Goal: Register for event/course: Sign up to attend an event or enroll in a course

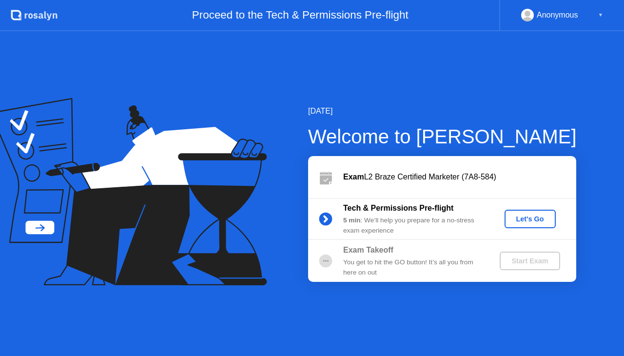
click at [527, 215] on div "Let's Go" at bounding box center [529, 219] width 43 height 8
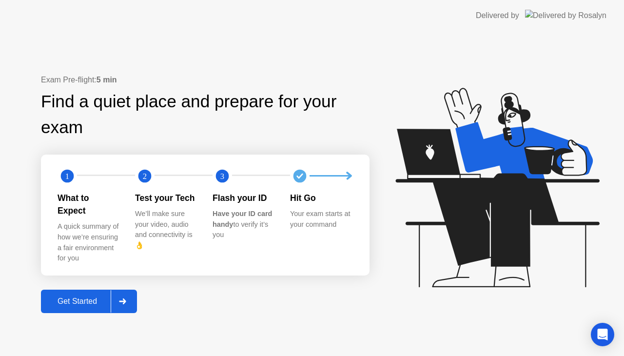
click at [85, 297] on div "Get Started" at bounding box center [77, 301] width 67 height 9
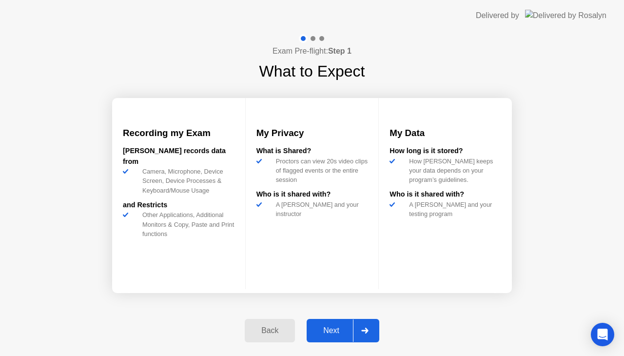
click at [335, 332] on div "Next" at bounding box center [331, 330] width 43 height 9
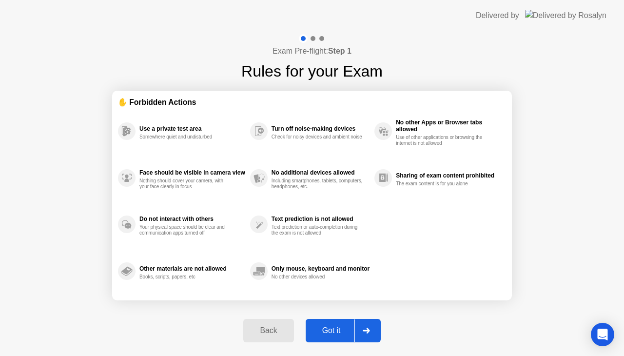
click at [335, 332] on div "Got it" at bounding box center [332, 330] width 46 height 9
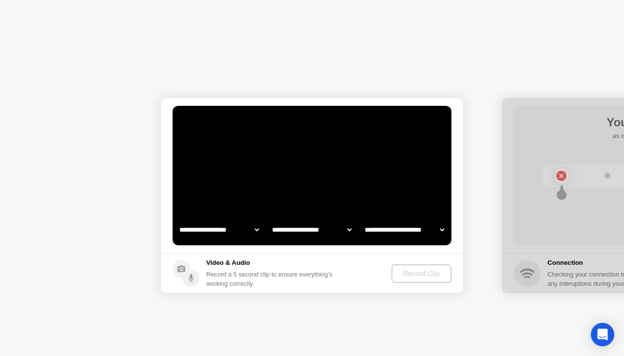
select select "**********"
select select "*******"
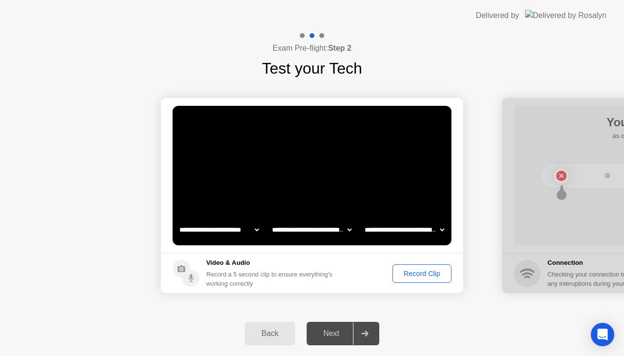
click at [430, 274] on div "Record Clip" at bounding box center [422, 274] width 52 height 8
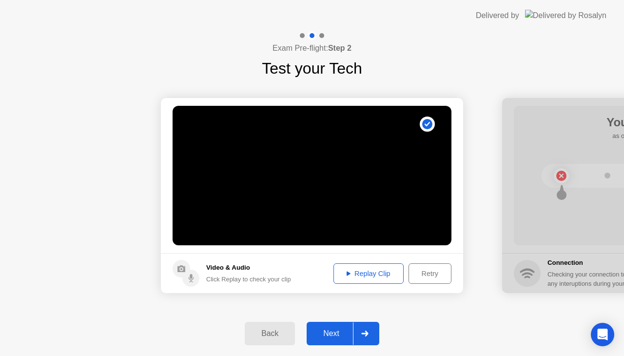
click at [344, 334] on div "Next" at bounding box center [331, 333] width 43 height 9
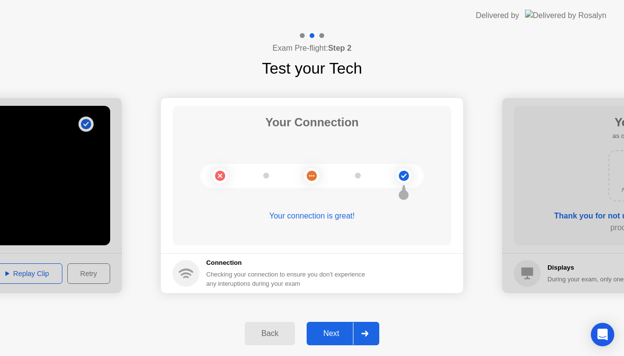
click at [344, 334] on div "Next" at bounding box center [331, 333] width 43 height 9
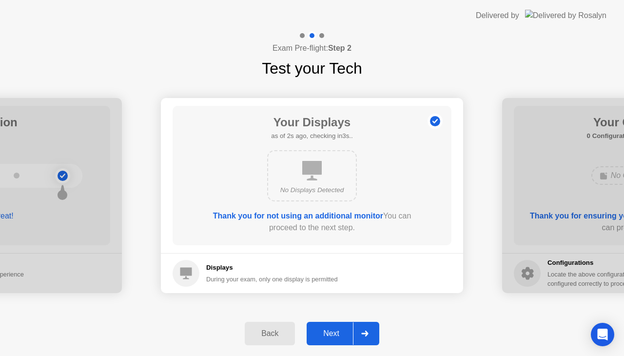
click at [344, 334] on div "Next" at bounding box center [331, 333] width 43 height 9
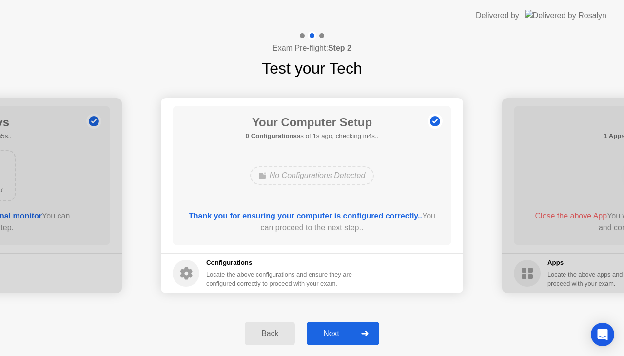
click at [344, 334] on div "Next" at bounding box center [331, 333] width 43 height 9
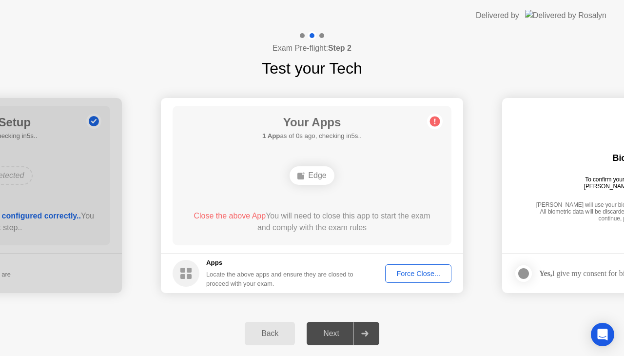
click at [411, 270] on div "Force Close..." at bounding box center [418, 274] width 59 height 8
click at [409, 275] on div "Force Close..." at bounding box center [418, 274] width 59 height 8
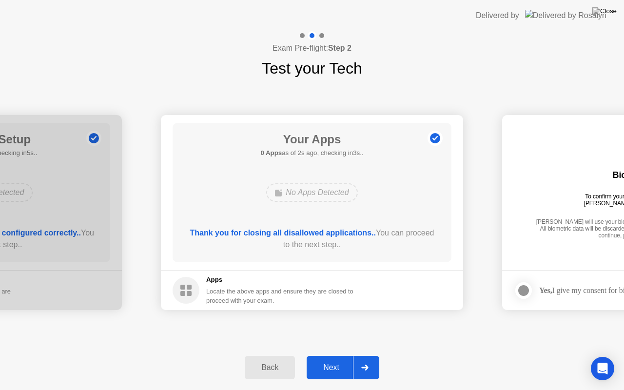
click at [333, 355] on div "Next" at bounding box center [331, 367] width 43 height 9
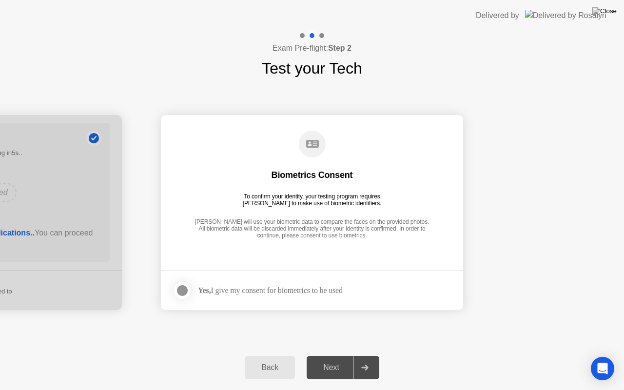
click at [184, 289] on div at bounding box center [182, 291] width 12 height 12
click at [330, 355] on div "Next" at bounding box center [331, 367] width 43 height 9
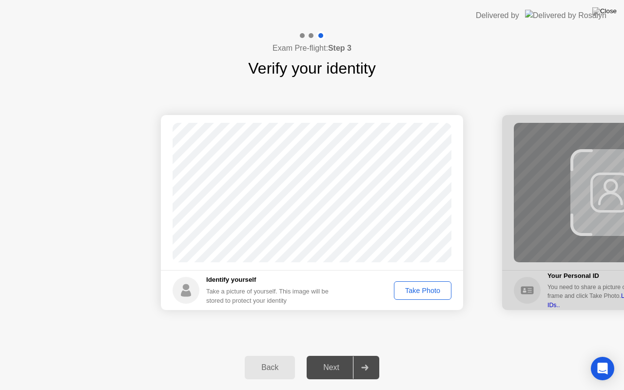
click at [413, 291] on div "Take Photo" at bounding box center [422, 291] width 51 height 8
click at [333, 355] on div "Next" at bounding box center [331, 367] width 43 height 9
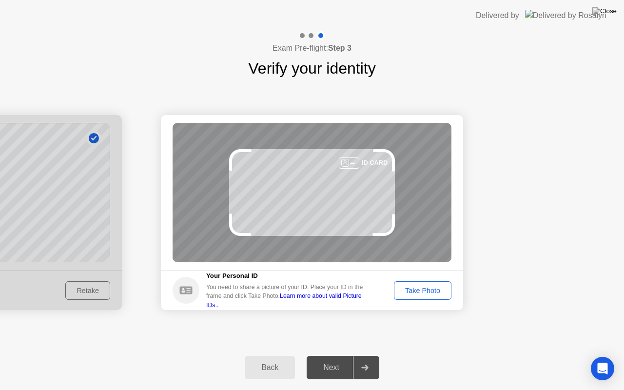
click at [427, 296] on button "Take Photo" at bounding box center [423, 290] width 58 height 19
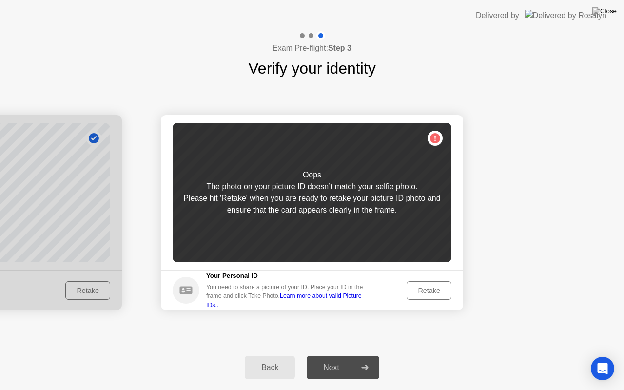
click at [429, 293] on div "Retake" at bounding box center [429, 291] width 38 height 8
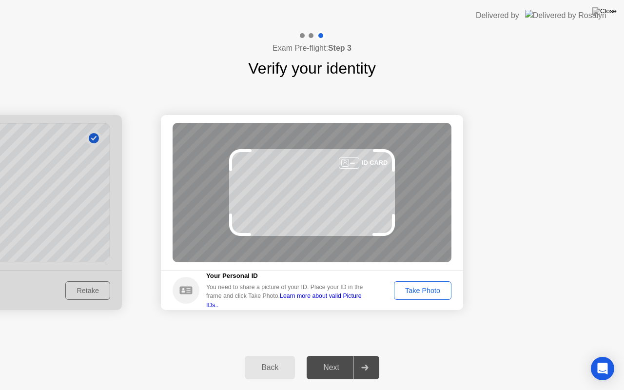
click at [429, 293] on div "Take Photo" at bounding box center [422, 291] width 51 height 8
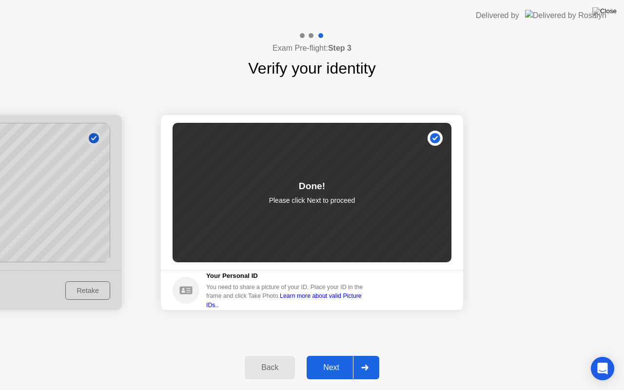
click at [332, 355] on div "Next" at bounding box center [331, 367] width 43 height 9
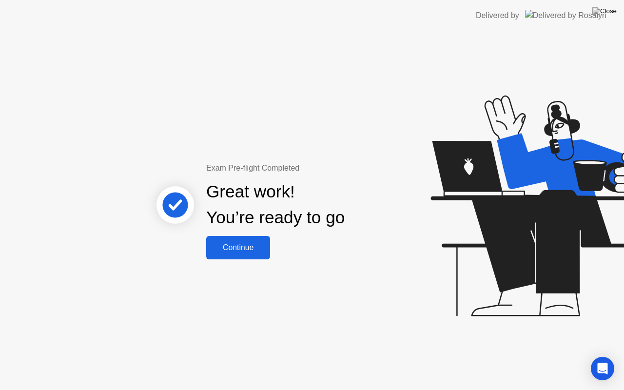
click at [235, 244] on div "Continue" at bounding box center [238, 247] width 58 height 9
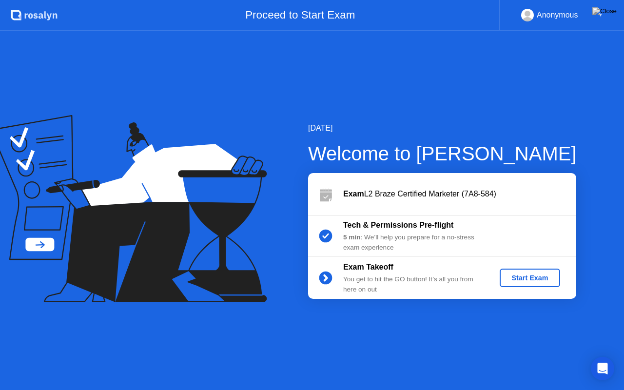
click at [521, 274] on div "Start Exam" at bounding box center [530, 278] width 52 height 8
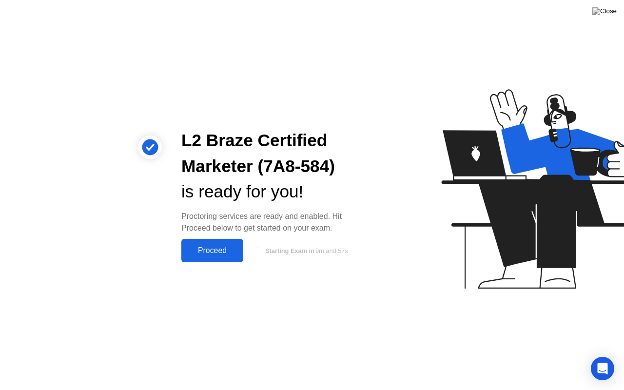
click at [214, 246] on div "Proceed" at bounding box center [212, 250] width 56 height 9
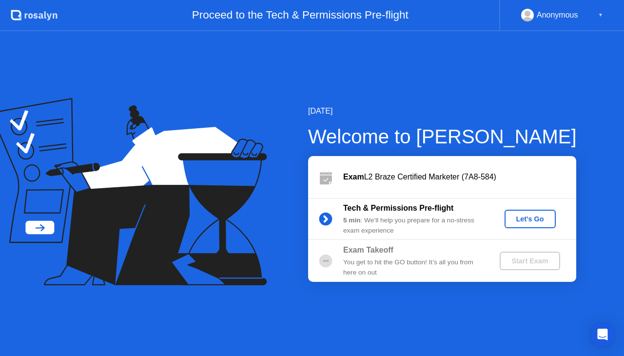
click at [527, 215] on div "Let's Go" at bounding box center [529, 219] width 43 height 8
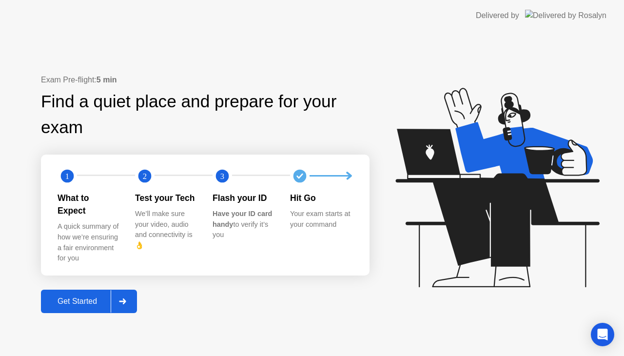
click at [82, 297] on div "Get Started" at bounding box center [77, 301] width 67 height 9
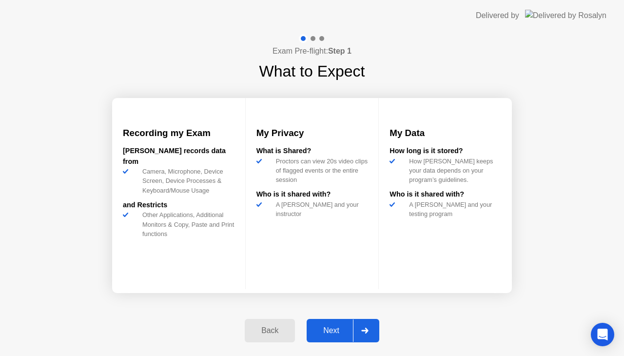
click at [330, 327] on div "Next" at bounding box center [331, 330] width 43 height 9
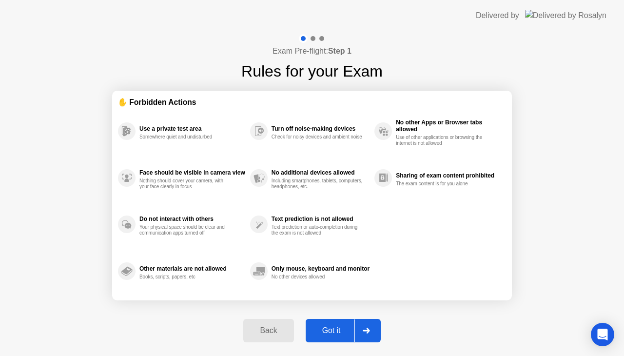
click at [330, 327] on div "Got it" at bounding box center [332, 330] width 46 height 9
select select "**********"
select select "*******"
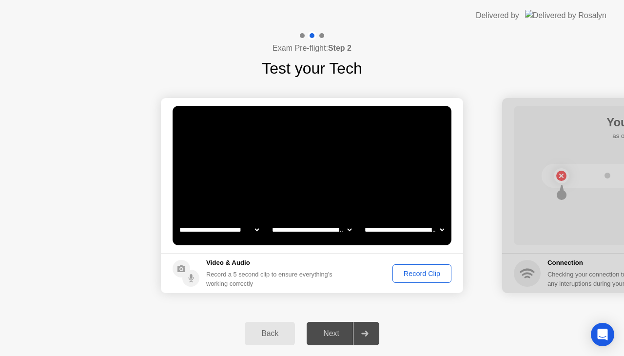
click at [409, 265] on button "Record Clip" at bounding box center [421, 273] width 59 height 19
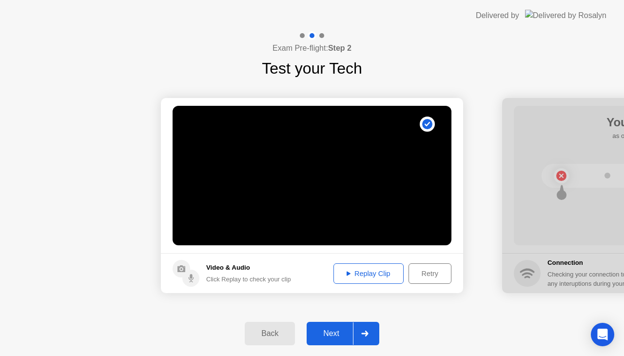
click at [340, 332] on div "Next" at bounding box center [331, 333] width 43 height 9
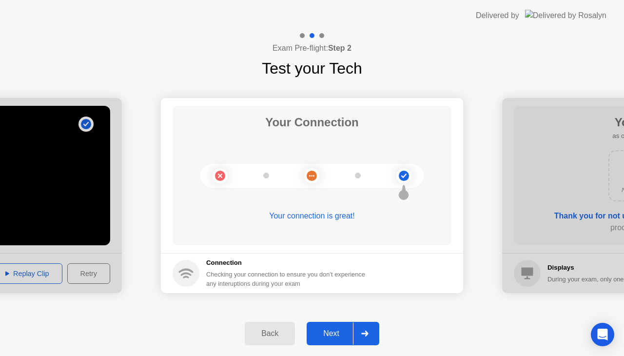
click at [327, 331] on div "Next" at bounding box center [331, 333] width 43 height 9
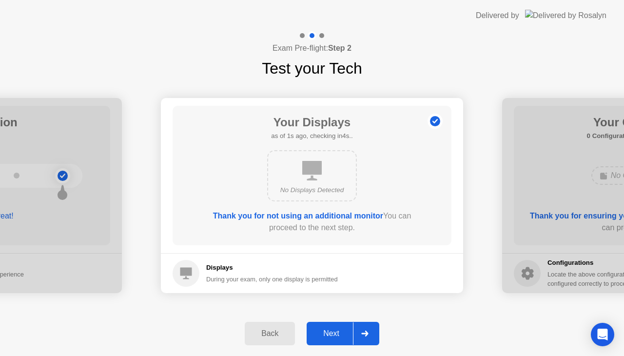
click at [327, 331] on div "Next" at bounding box center [331, 333] width 43 height 9
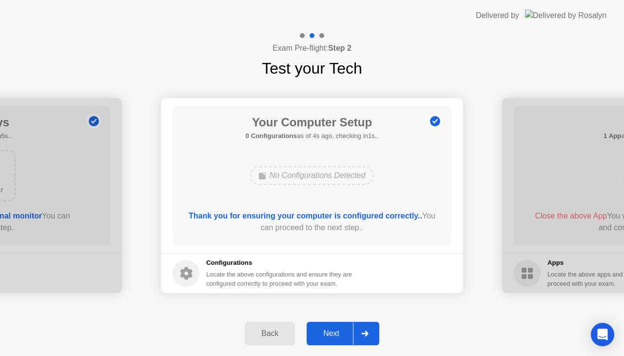
click at [327, 331] on div "Next" at bounding box center [331, 333] width 43 height 9
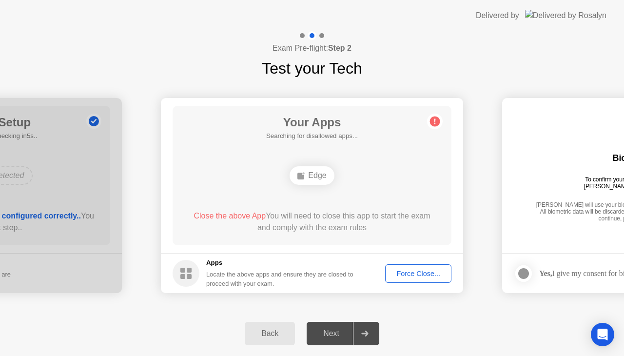
click at [405, 275] on div "Force Close..." at bounding box center [418, 274] width 59 height 8
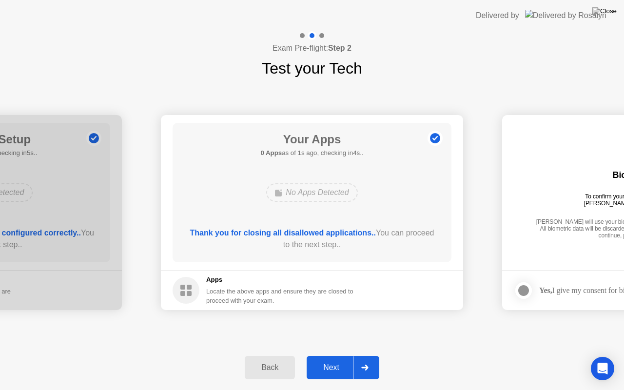
click at [339, 355] on div "Next" at bounding box center [331, 367] width 43 height 9
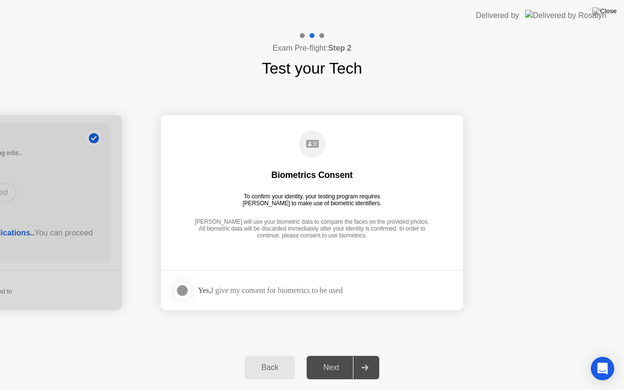
click at [243, 289] on div "Yes, I give my consent for biometrics to be used" at bounding box center [270, 290] width 145 height 9
click at [179, 291] on div at bounding box center [182, 291] width 12 height 12
click at [332, 355] on div "Next" at bounding box center [331, 367] width 43 height 9
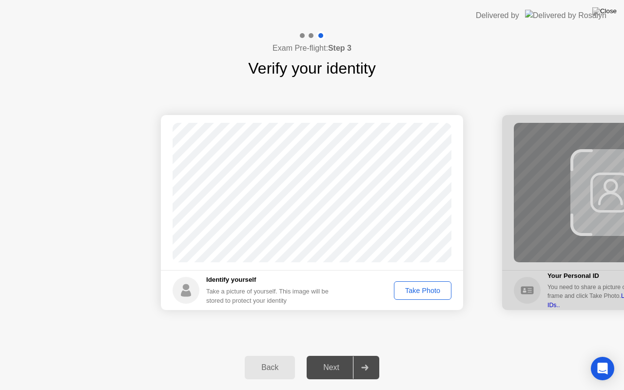
click at [428, 287] on div "Take Photo" at bounding box center [422, 291] width 51 height 8
click at [323, 355] on div "Next" at bounding box center [331, 367] width 43 height 9
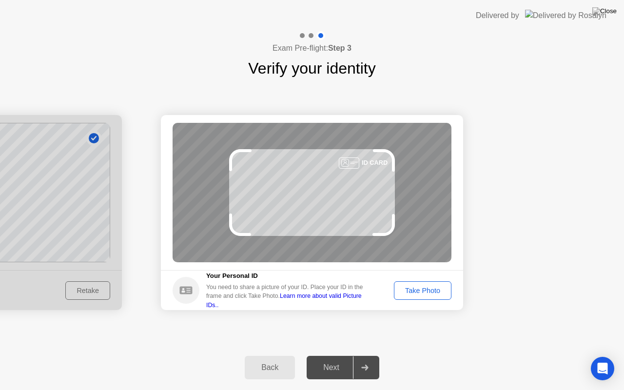
click at [408, 289] on div "Take Photo" at bounding box center [422, 291] width 51 height 8
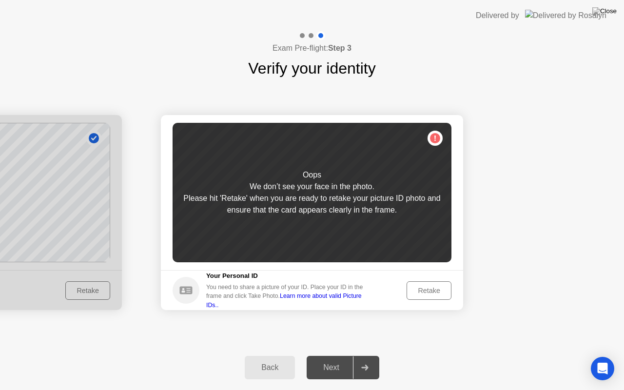
click at [428, 287] on div "Retake" at bounding box center [429, 291] width 38 height 8
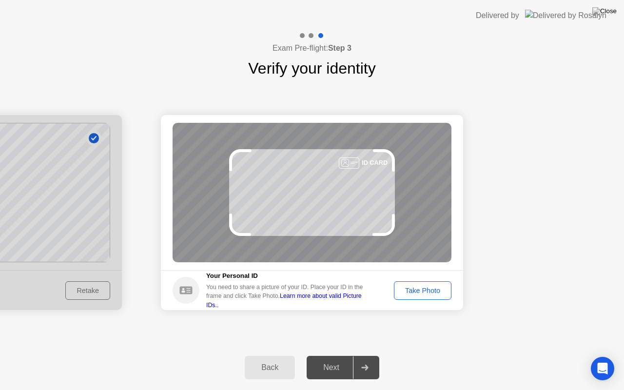
click at [428, 287] on div "Take Photo" at bounding box center [422, 291] width 51 height 8
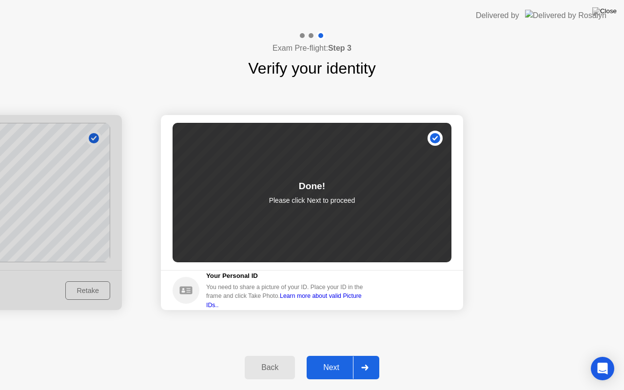
click at [332, 355] on div "Next" at bounding box center [331, 367] width 43 height 9
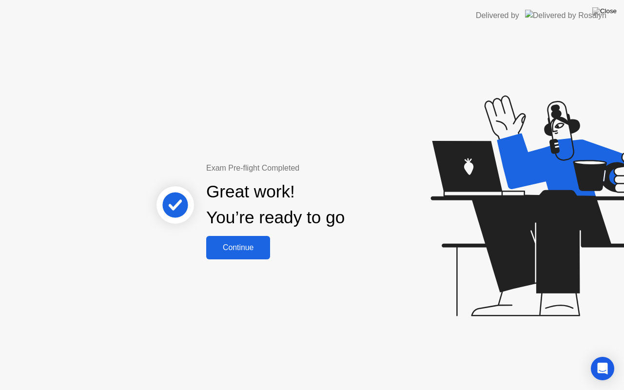
click at [249, 248] on div "Continue" at bounding box center [238, 247] width 58 height 9
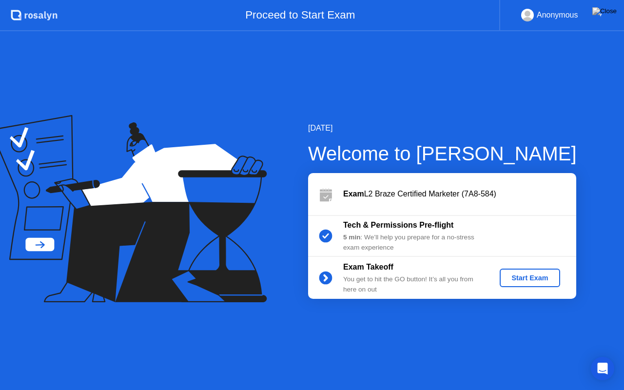
click at [543, 274] on div "Start Exam" at bounding box center [530, 278] width 52 height 8
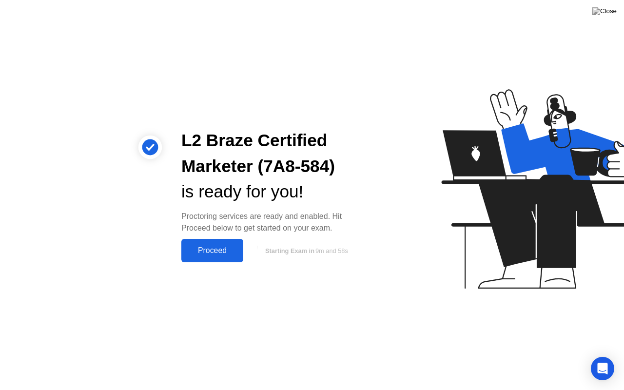
click at [203, 249] on div "Proceed" at bounding box center [212, 250] width 56 height 9
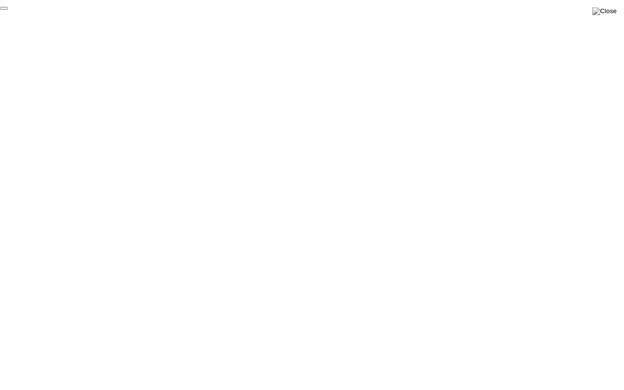
click div "End Proctoring Session"
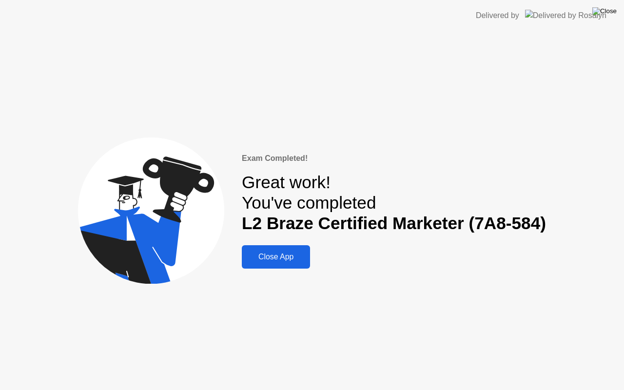
click at [615, 15] on img at bounding box center [604, 11] width 24 height 8
